Goal: Task Accomplishment & Management: Use online tool/utility

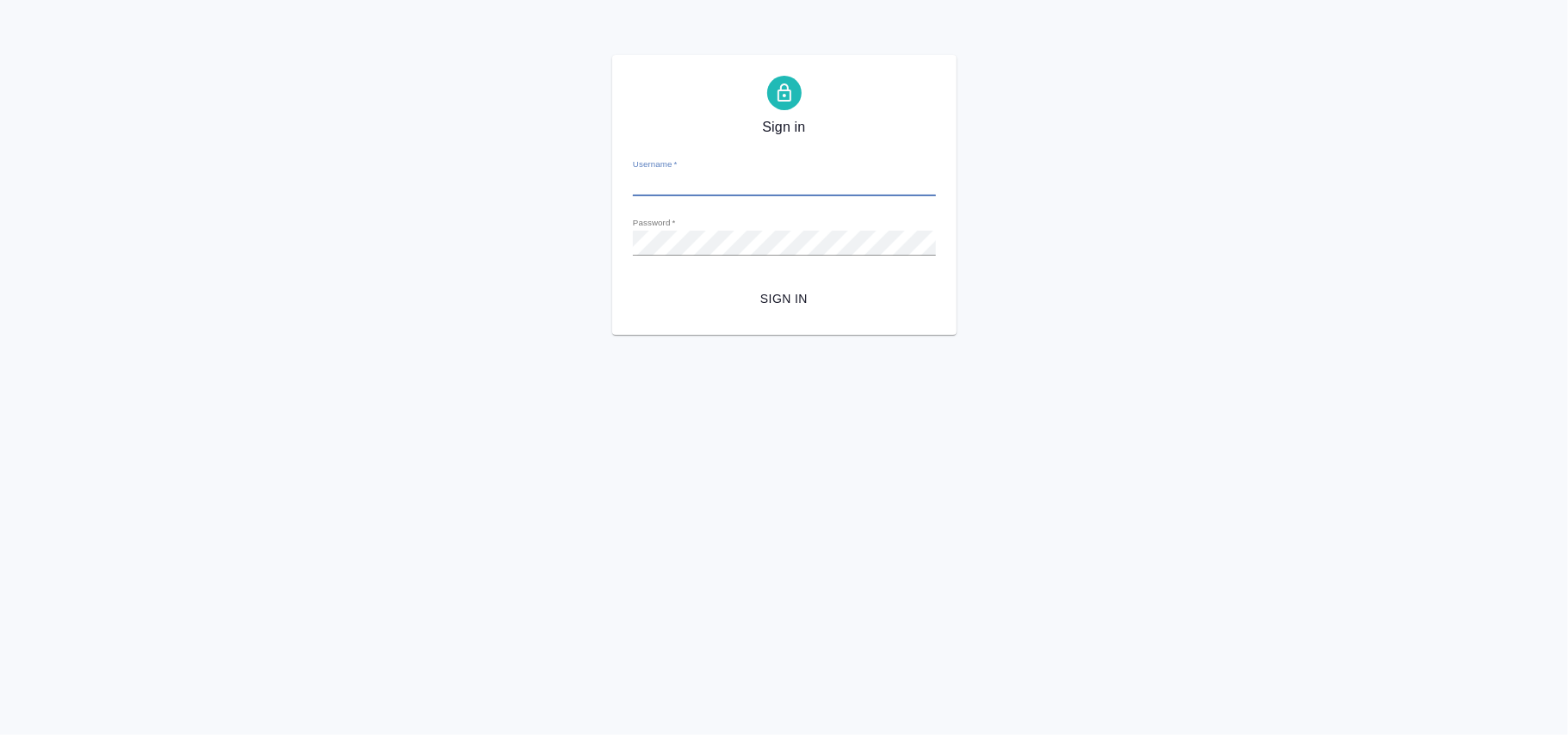
type input "[PERSON_NAME][EMAIL_ADDRESS][DOMAIN_NAME]"
click at [771, 305] on span "Sign in" at bounding box center [784, 298] width 275 height 21
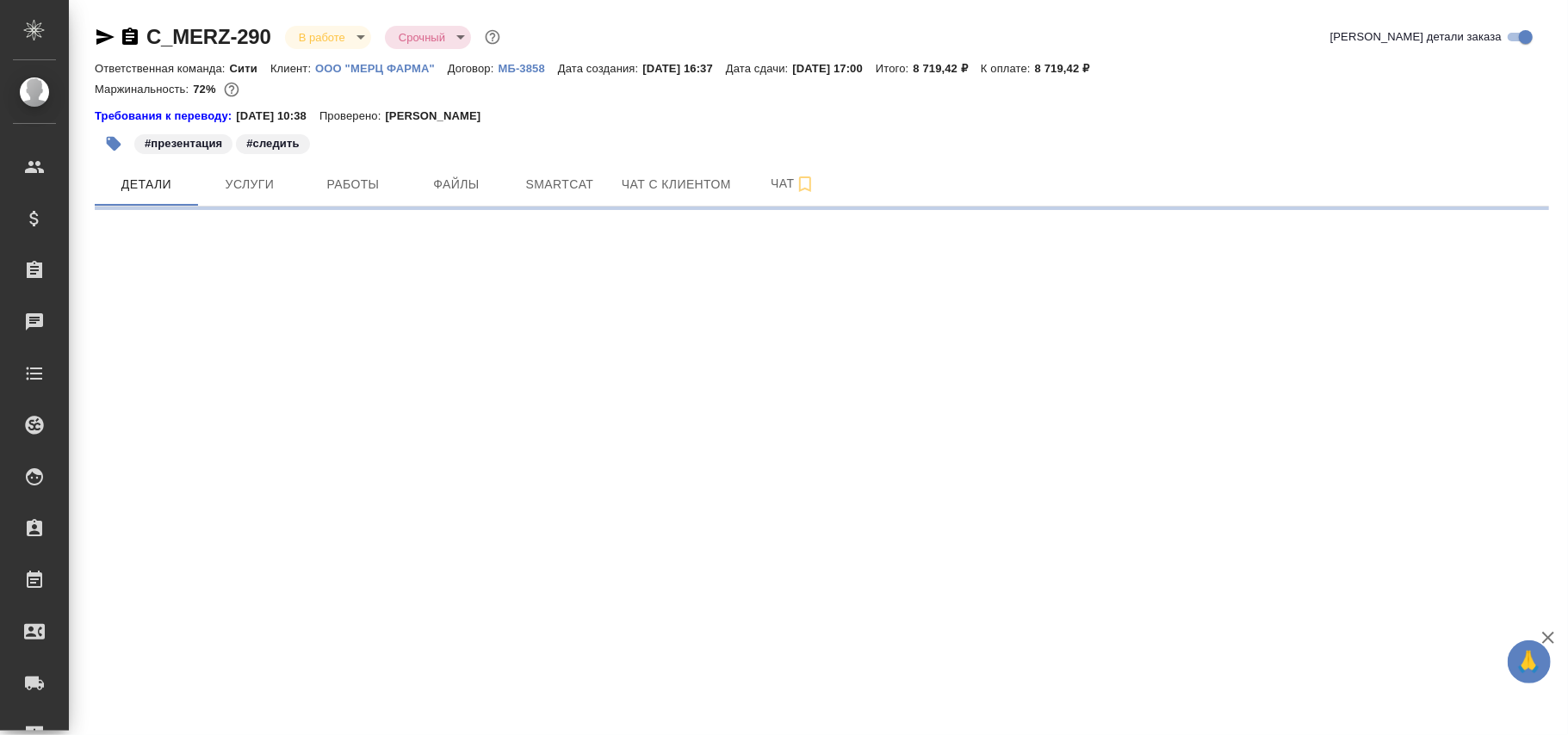
select select "RU"
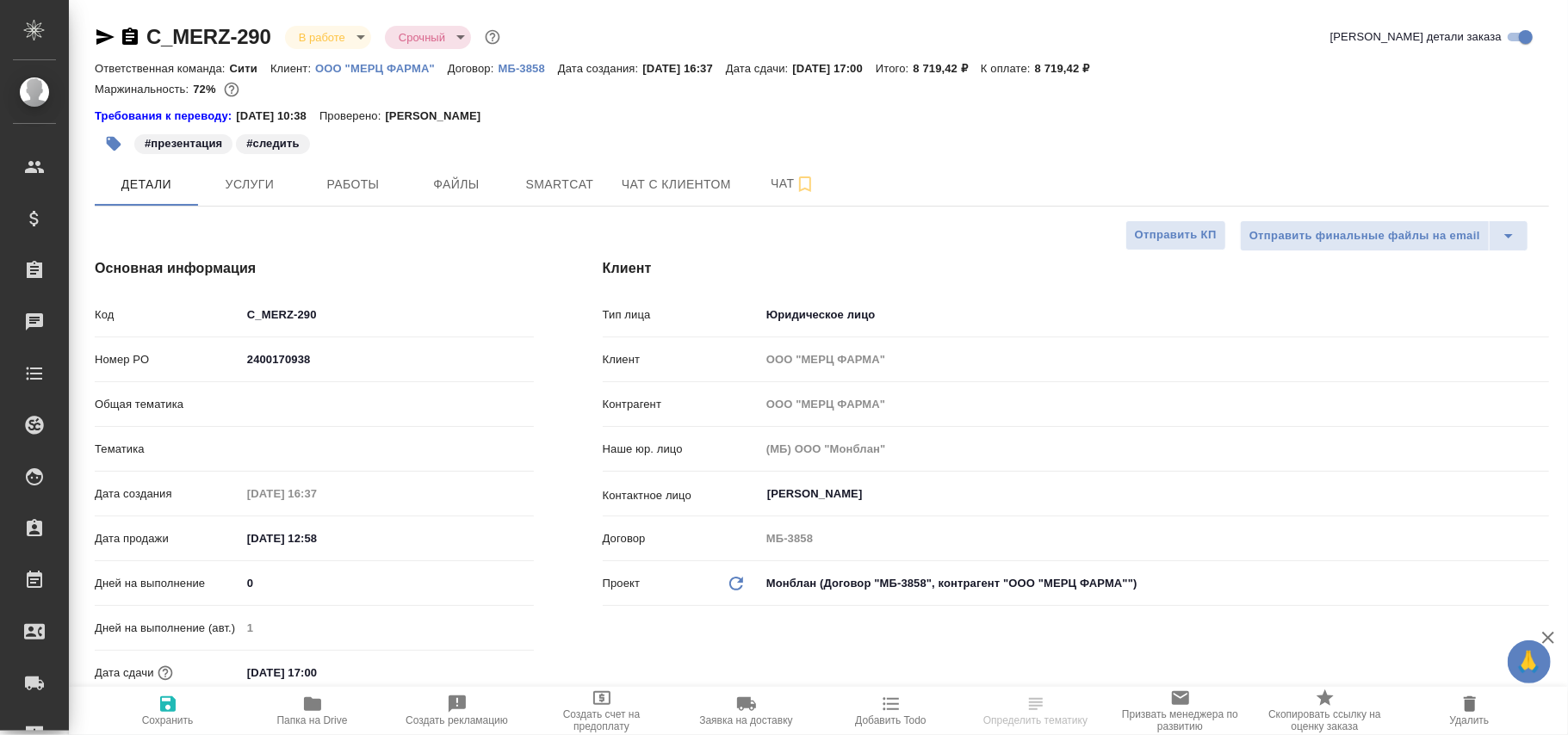
type textarea "x"
type input "Тарабановская Анастасия"
type input "Шаблонные документы"
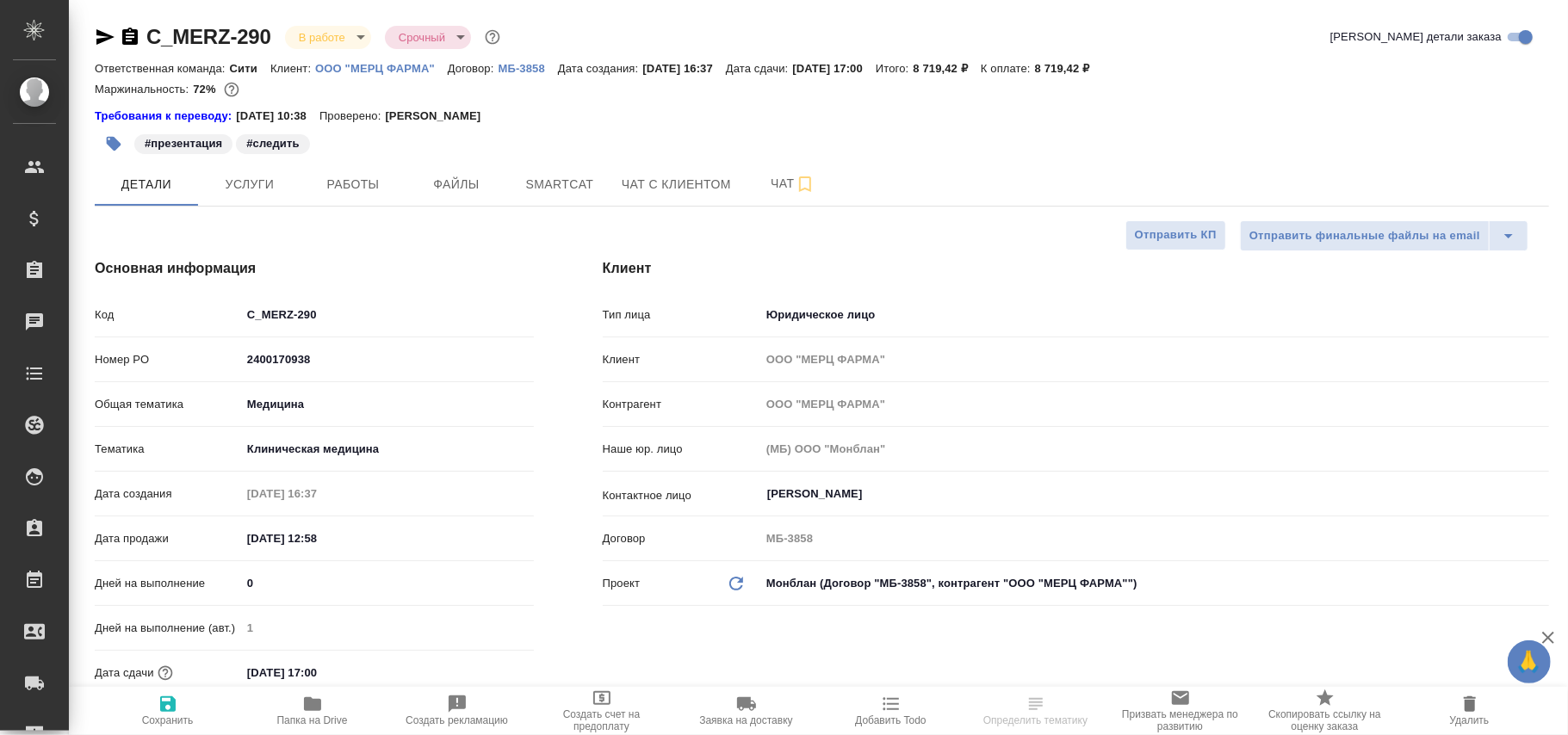
type input "Сеитов Павел"
click at [353, 186] on span "Работы" at bounding box center [353, 184] width 83 height 21
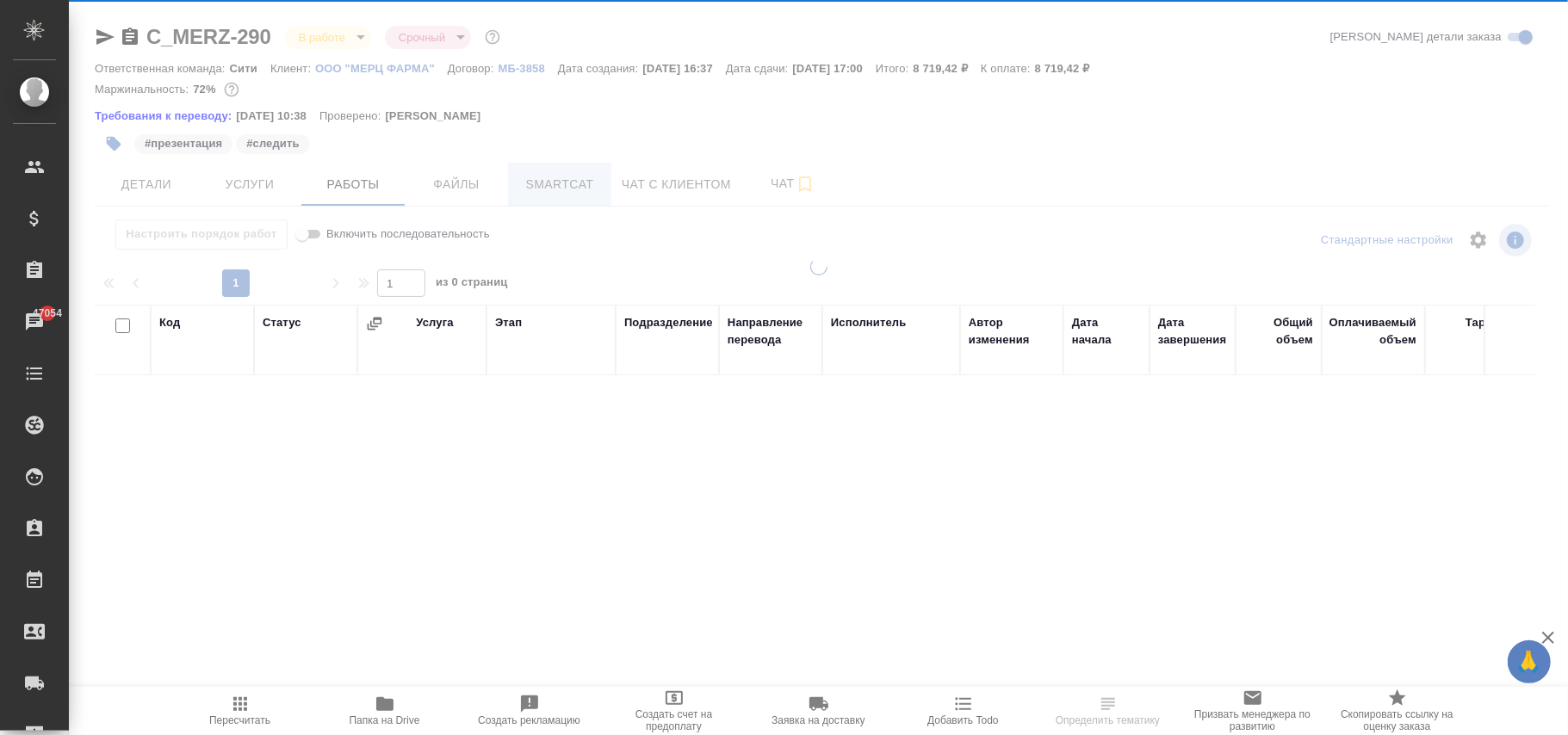
click at [563, 183] on div at bounding box center [818, 368] width 1499 height 735
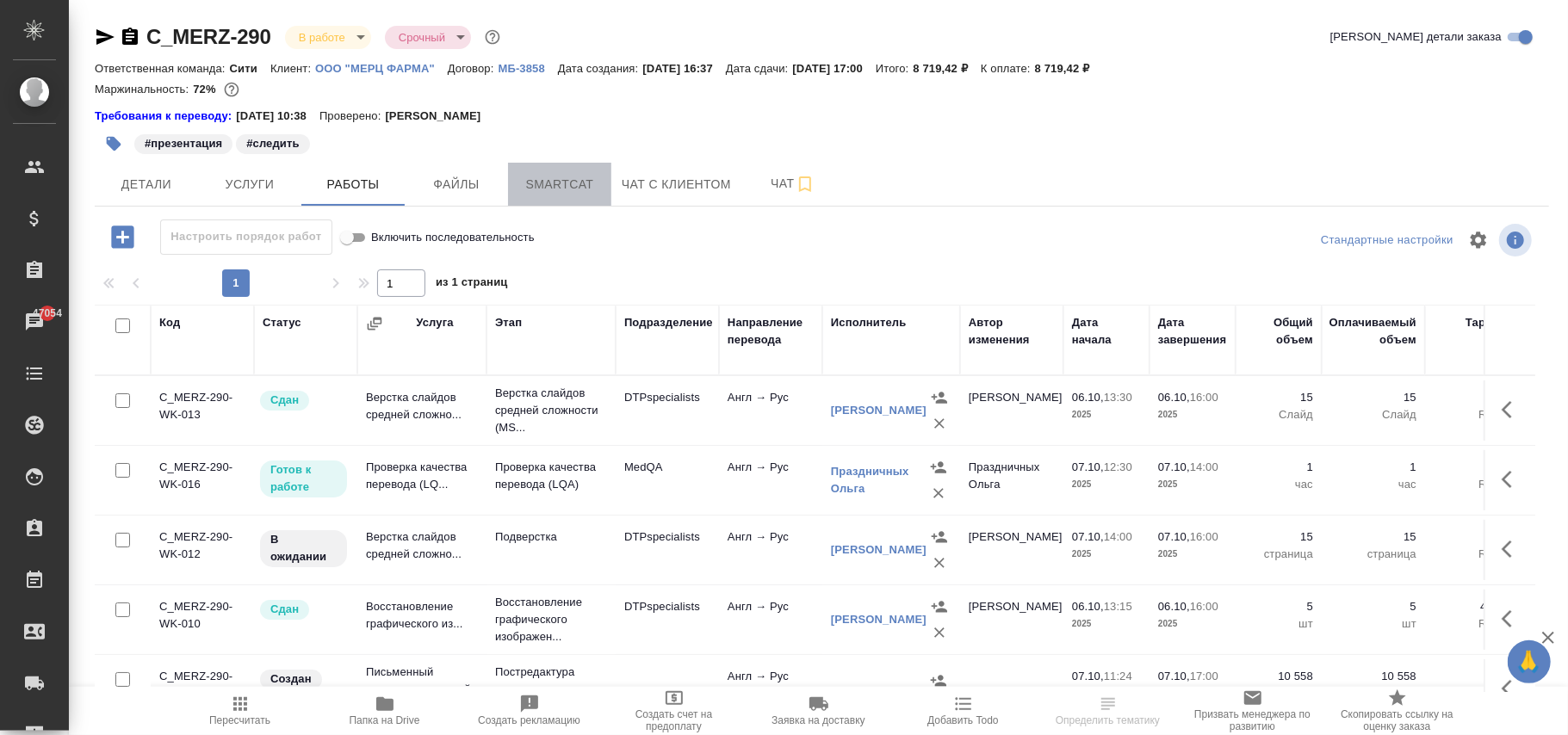
click at [572, 177] on span "Smartcat" at bounding box center [560, 184] width 83 height 21
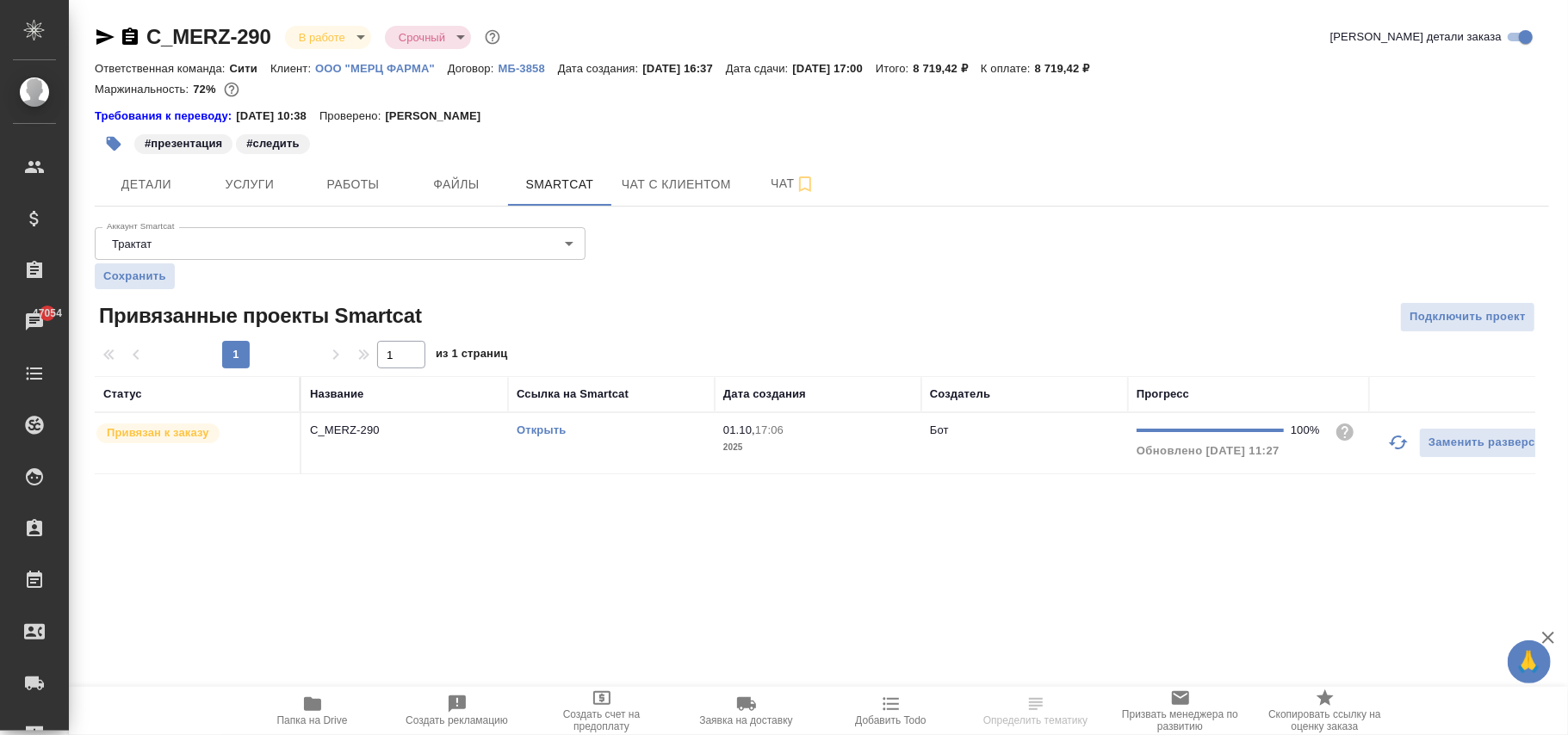
click at [910, 441] on p "2025" at bounding box center [817, 448] width 189 height 17
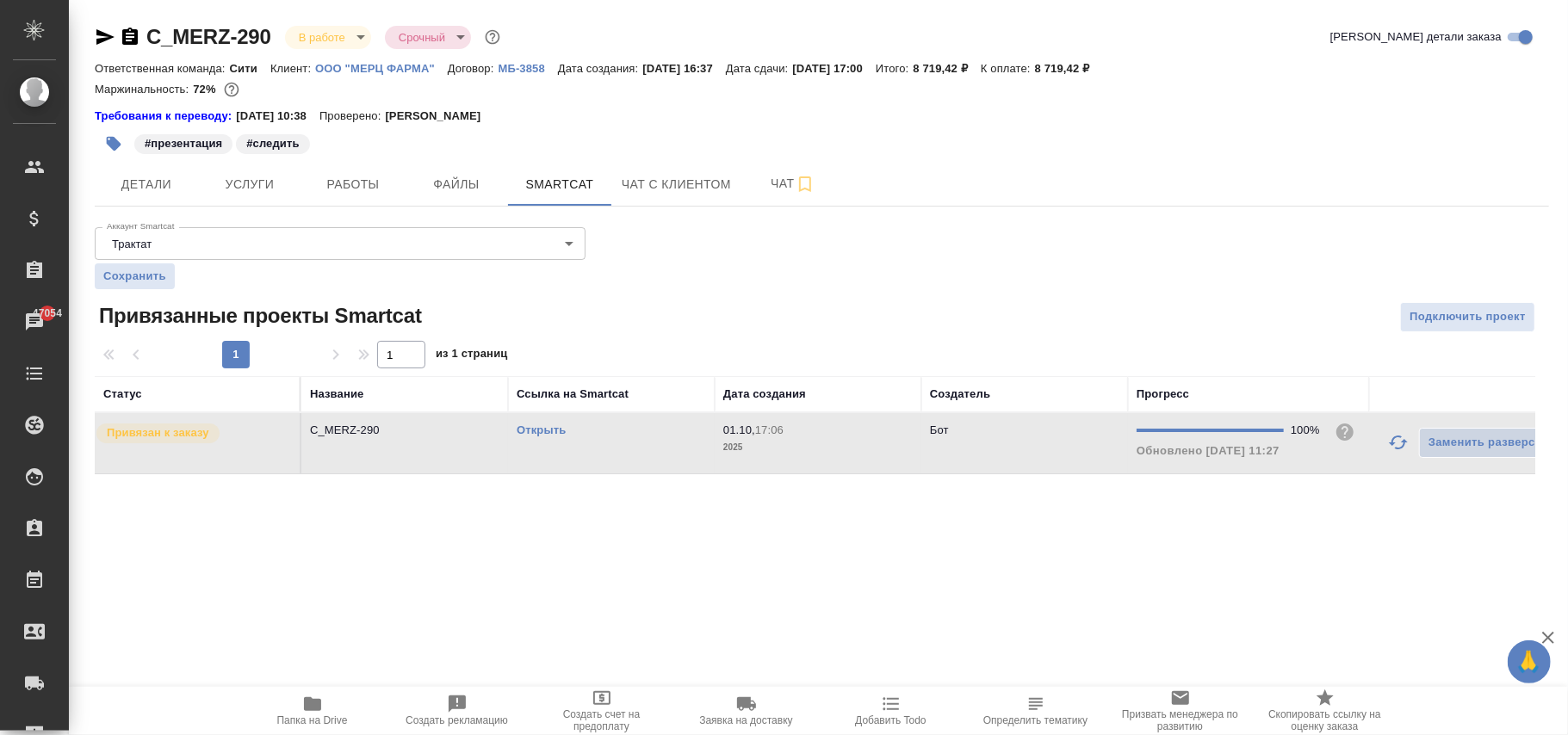
click at [910, 441] on p "2025" at bounding box center [817, 448] width 189 height 17
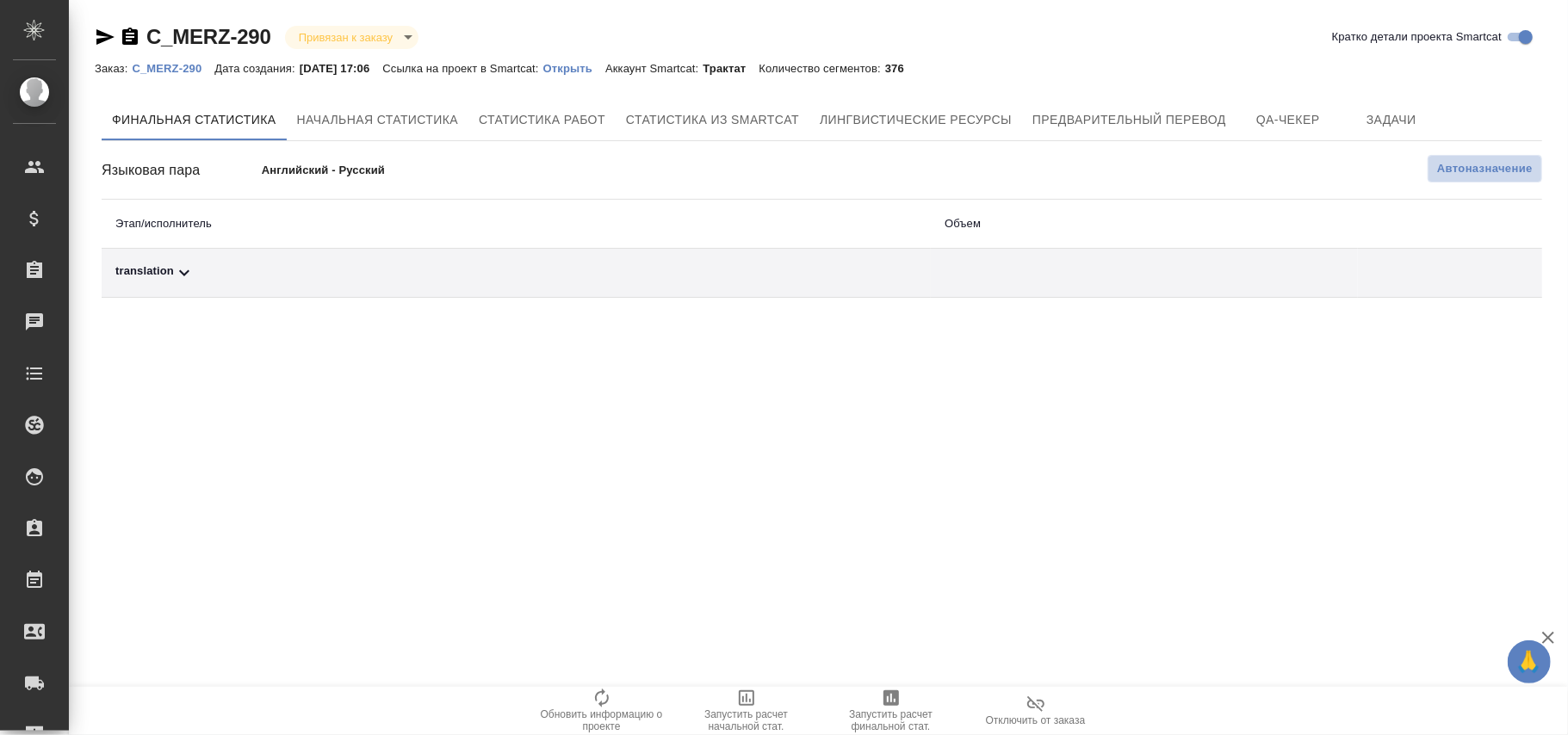
click at [1506, 159] on button "Автоназначение" at bounding box center [1485, 169] width 115 height 28
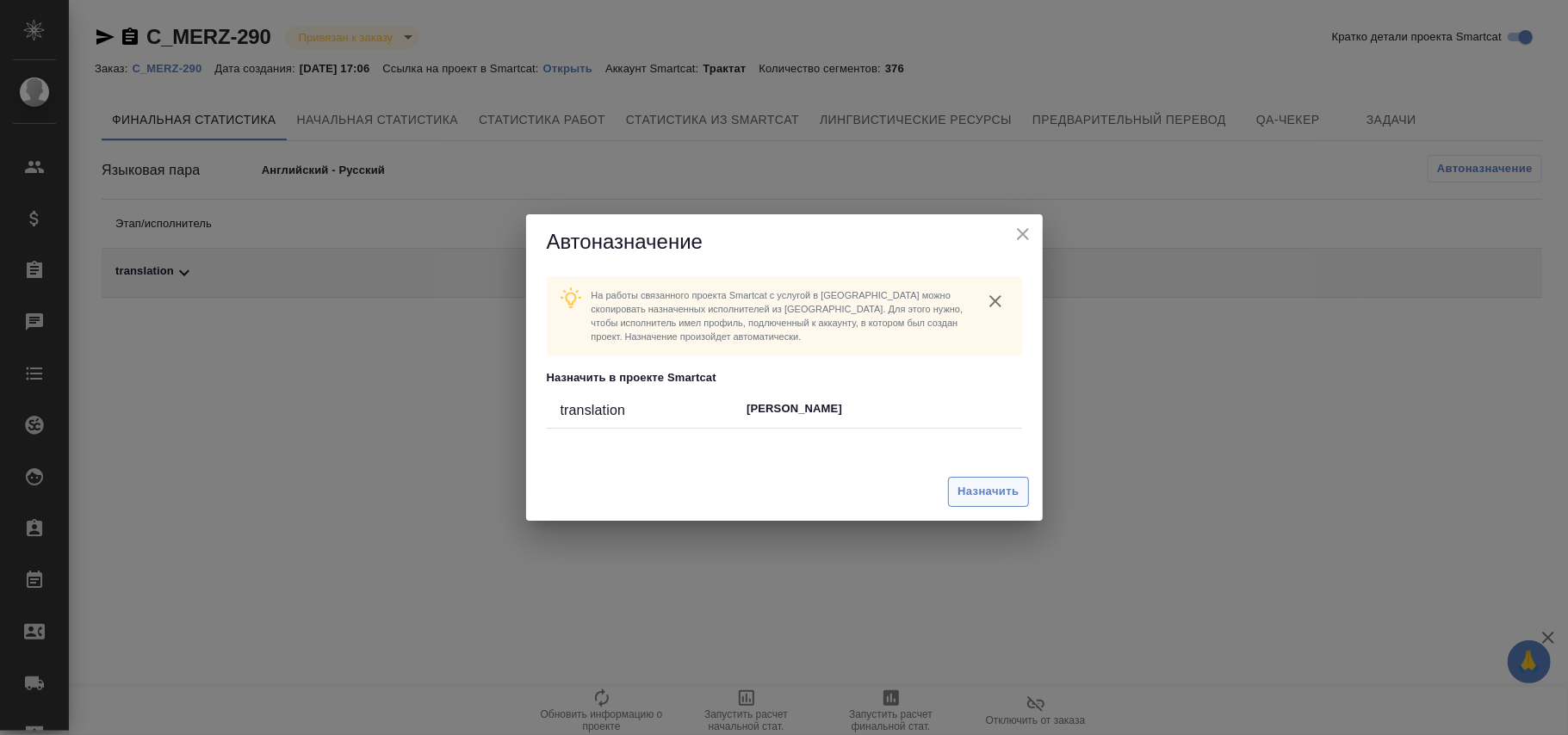
click at [999, 494] on span "Назначить" at bounding box center [989, 492] width 62 height 20
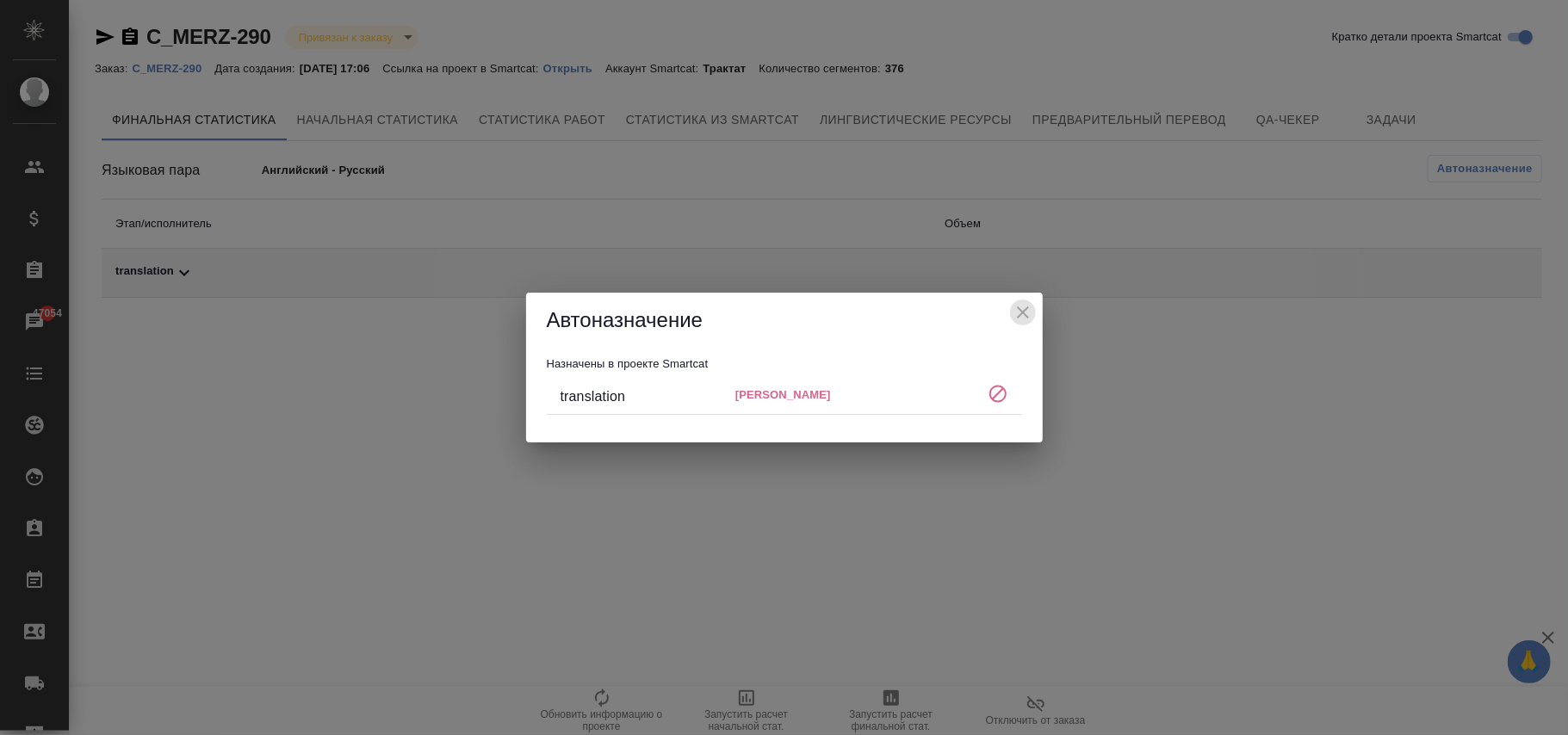
click at [1023, 315] on icon "close" at bounding box center [1023, 312] width 21 height 21
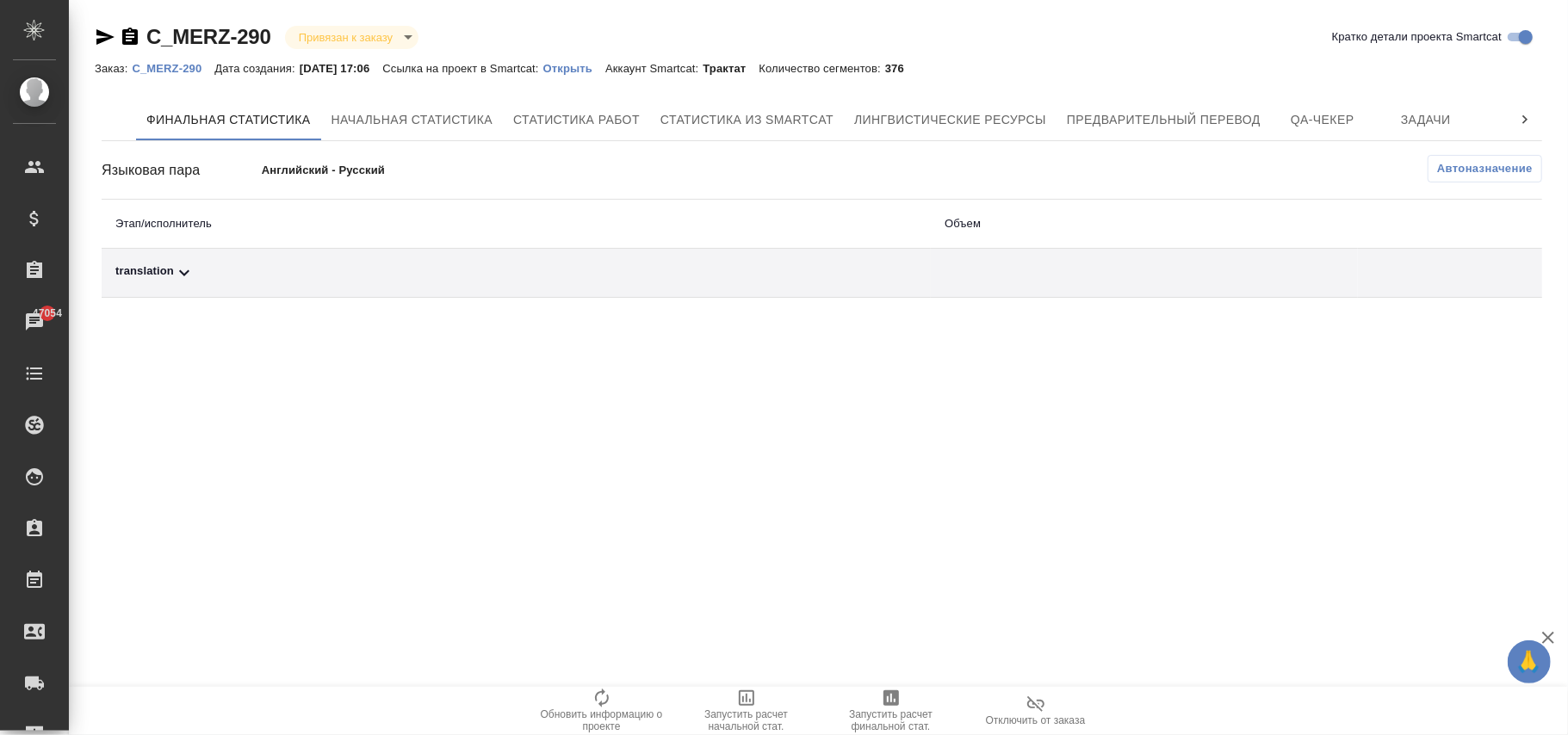
click at [191, 280] on icon at bounding box center [184, 273] width 21 height 21
